Goal: Obtain resource: Download file/media

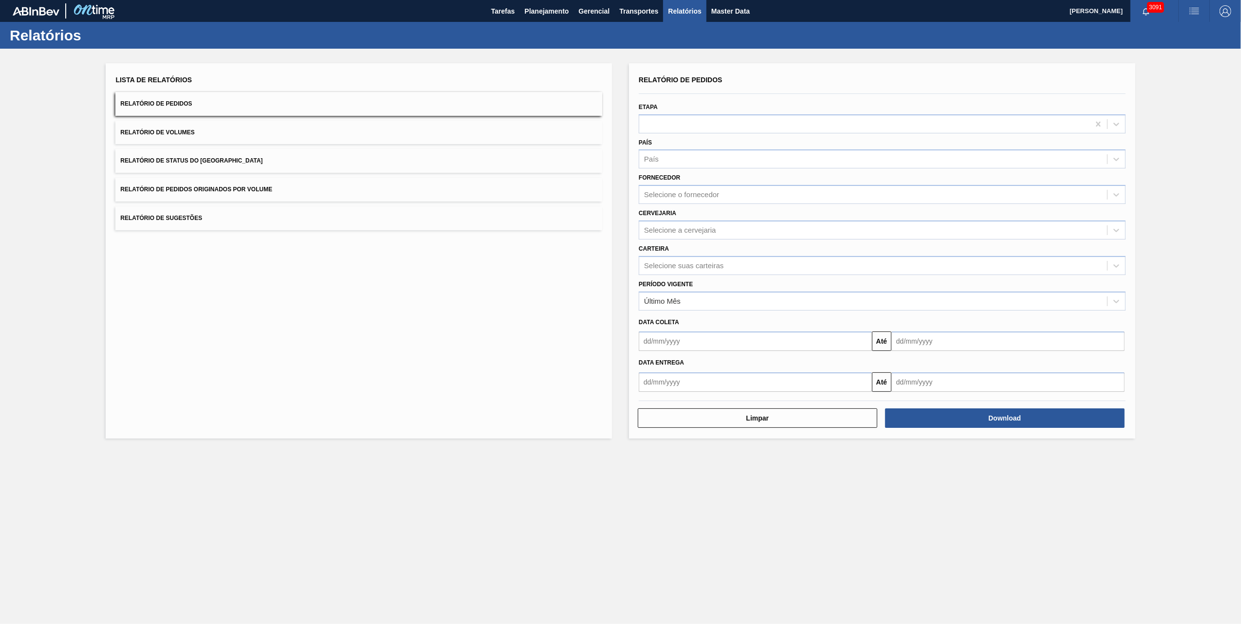
click at [155, 180] on button "Relatório de Pedidos Originados por Volume" at bounding box center [358, 190] width 487 height 24
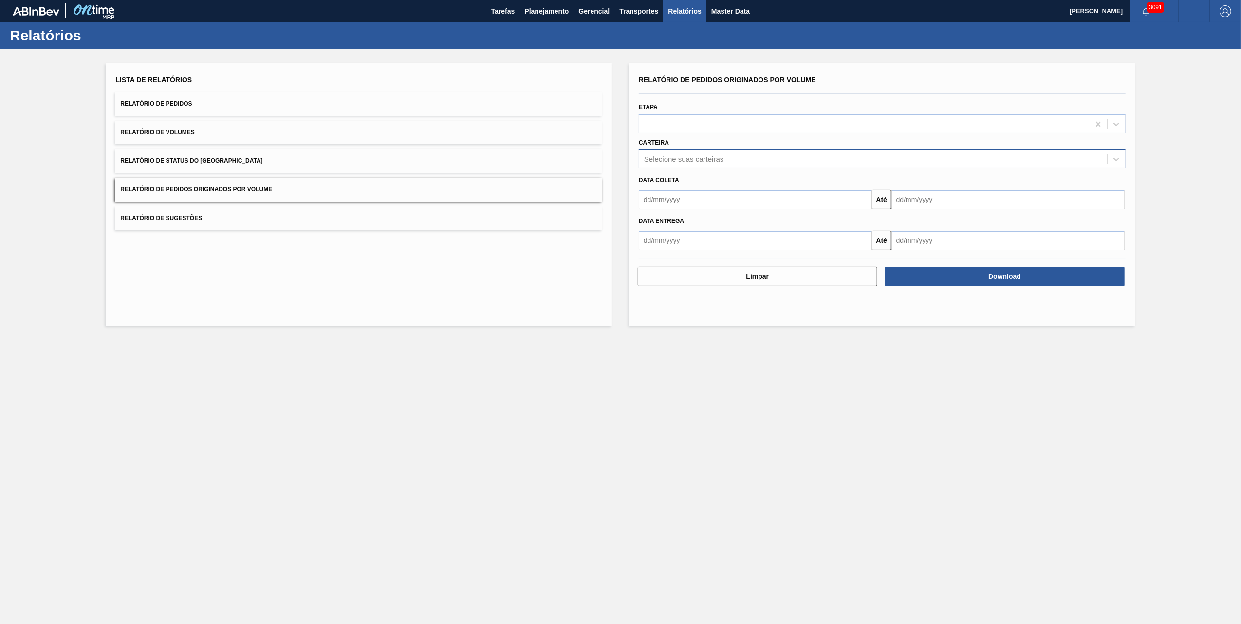
click at [687, 158] on div "Selecione suas carteiras" at bounding box center [683, 159] width 79 height 8
type input "vidro"
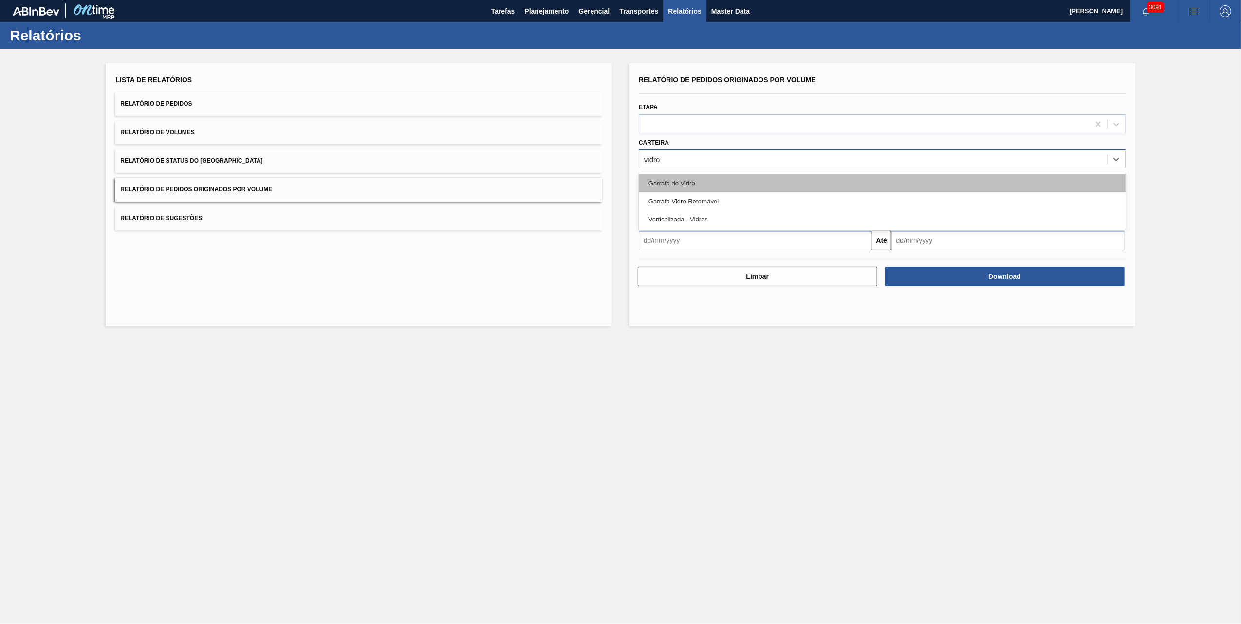
click at [698, 176] on div "Garrafa de Vidro" at bounding box center [882, 183] width 487 height 18
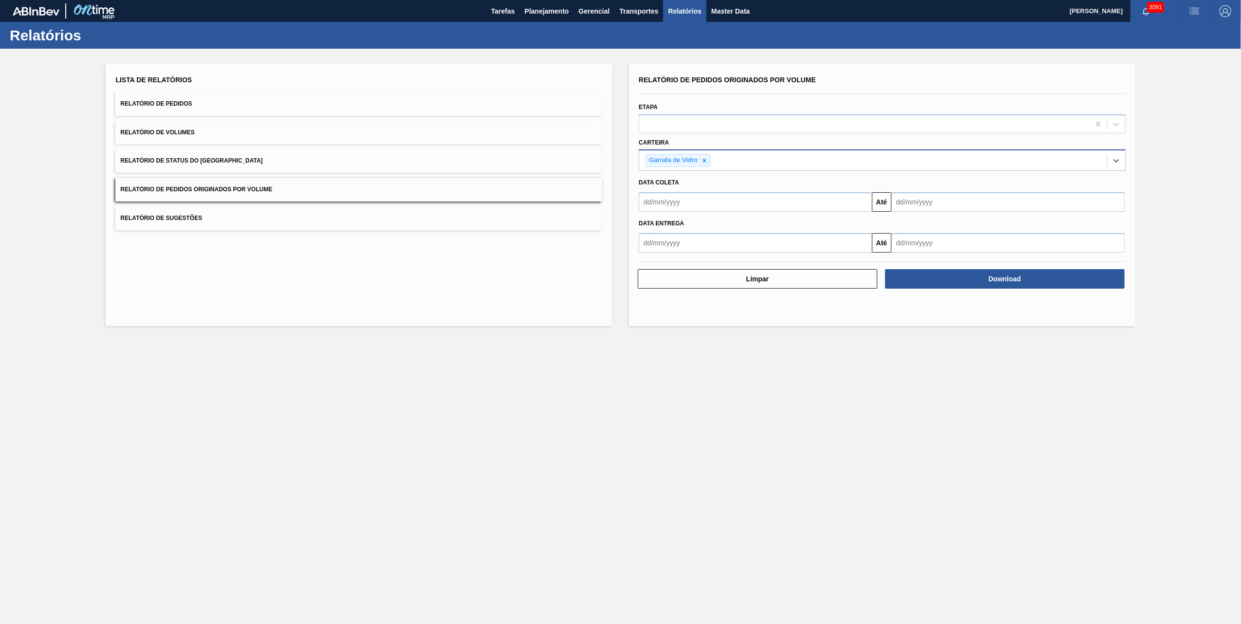
click at [702, 199] on input "text" at bounding box center [755, 201] width 233 height 19
click at [652, 238] on div "dom" at bounding box center [650, 237] width 13 height 13
click at [651, 227] on div "setembro 2025" at bounding box center [697, 225] width 117 height 8
click at [648, 224] on button "Previous Month" at bounding box center [647, 225] width 7 height 7
click at [725, 258] on div "1" at bounding box center [728, 256] width 13 height 13
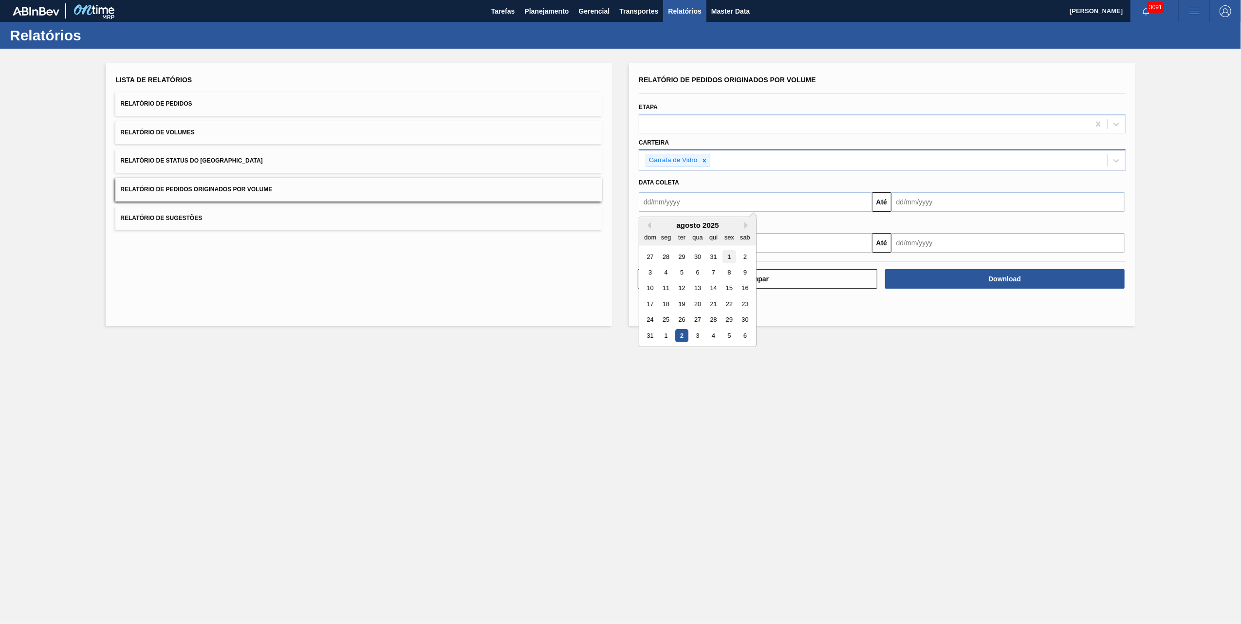
type input "[DATE]"
click at [919, 197] on input "text" at bounding box center [1007, 201] width 233 height 19
click at [852, 388] on main "Tarefas Planejamento Gerencial Transportes Relatórios Master Data [PERSON_NAME]…" at bounding box center [620, 312] width 1241 height 624
click at [928, 215] on div "Data entrega" at bounding box center [882, 222] width 495 height 17
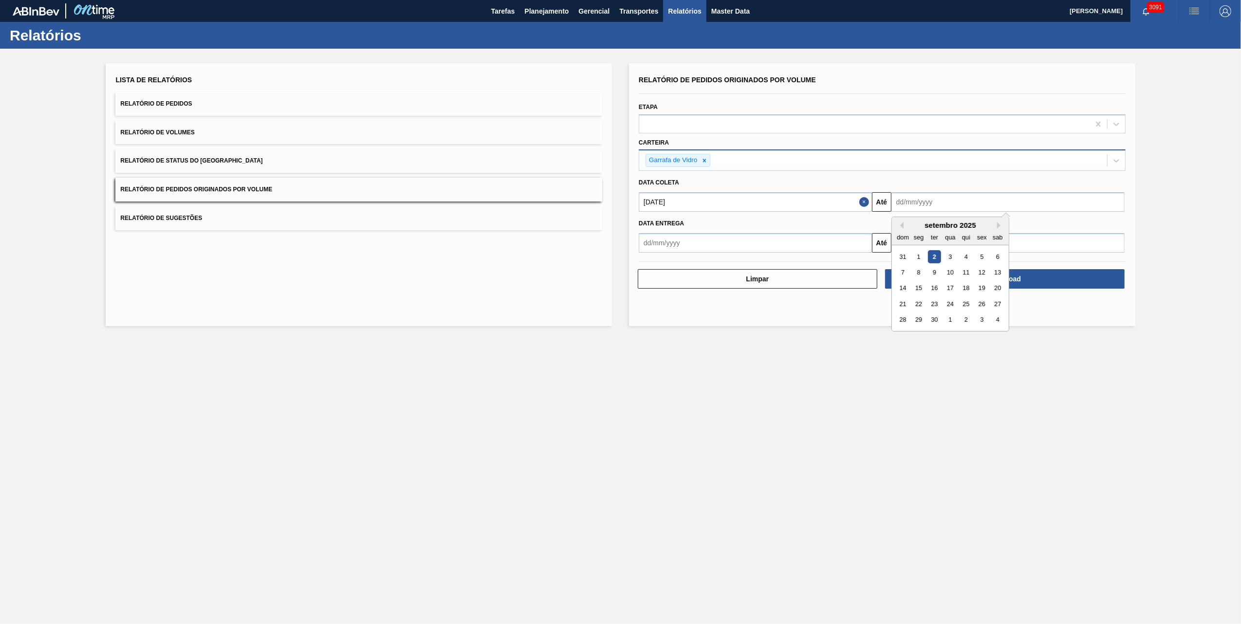
click at [929, 208] on input "text" at bounding box center [1007, 201] width 233 height 19
click at [929, 204] on input "text" at bounding box center [1007, 201] width 233 height 19
click at [947, 257] on div "3" at bounding box center [950, 256] width 13 height 13
type input "[DATE]"
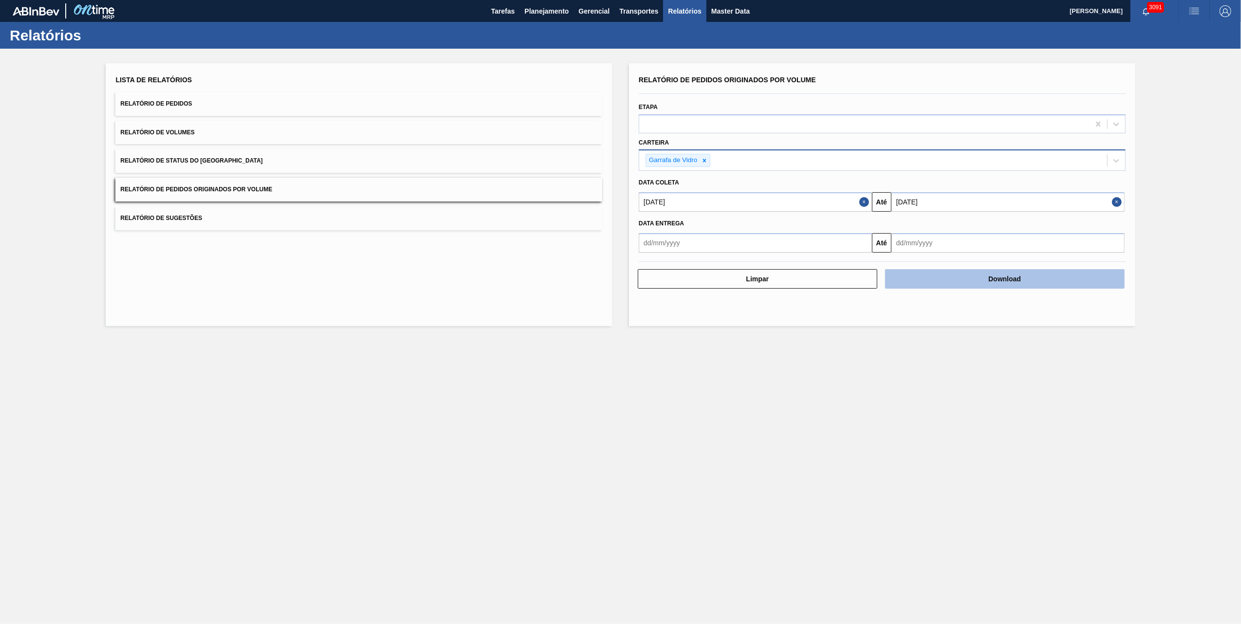
click at [990, 276] on button "Download" at bounding box center [1005, 278] width 240 height 19
click at [1179, 141] on div "Lista de Relatórios Relatório de Pedidos Relatório de Volumes Relatório de Stat…" at bounding box center [620, 194] width 1241 height 290
